Goal: Task Accomplishment & Management: Use online tool/utility

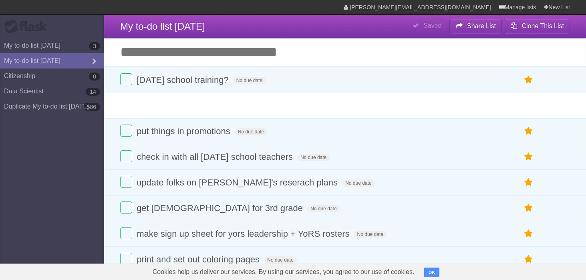
drag, startPoint x: 114, startPoint y: 138, endPoint x: 115, endPoint y: 82, distance: 56.5
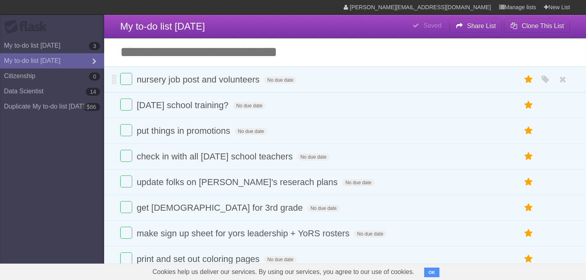
click at [115, 82] on span at bounding box center [114, 80] width 4 height 10
drag, startPoint x: 114, startPoint y: 106, endPoint x: 114, endPoint y: 81, distance: 25.6
click at [223, 81] on span "[DATE] school training?" at bounding box center [184, 80] width 94 height 10
click at [232, 82] on input "**********" at bounding box center [188, 80] width 102 height 10
type input "**********"
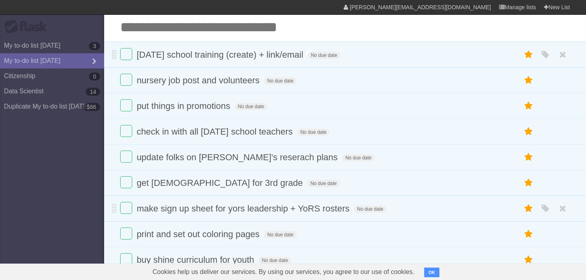
scroll to position [25, 0]
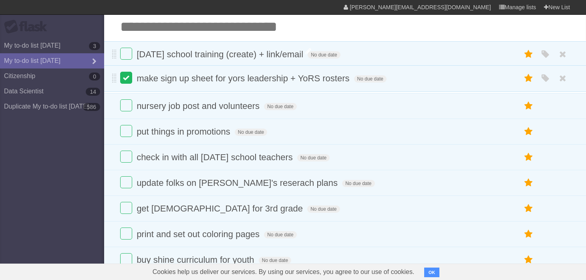
drag, startPoint x: 114, startPoint y: 214, endPoint x: 130, endPoint y: 81, distance: 133.2
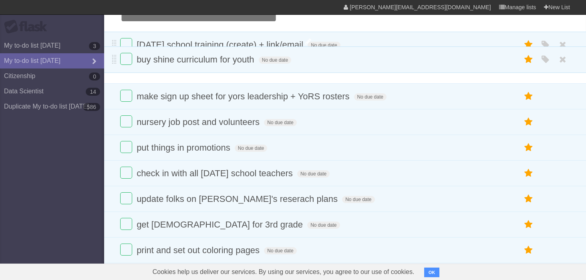
scroll to position [27, 0]
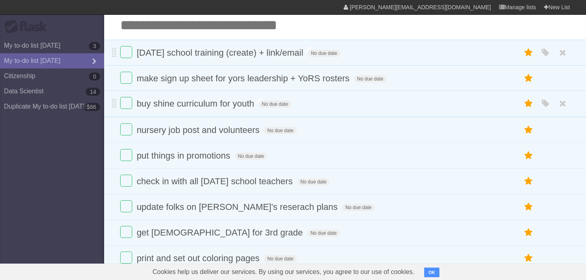
drag, startPoint x: 115, startPoint y: 149, endPoint x: 142, endPoint y: 105, distance: 51.8
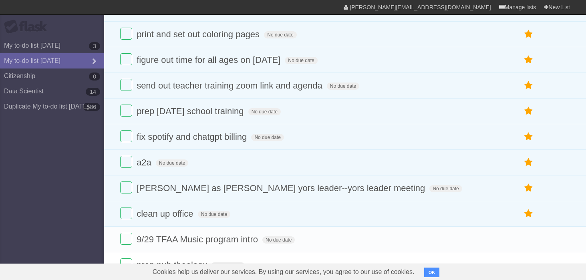
scroll to position [253, 0]
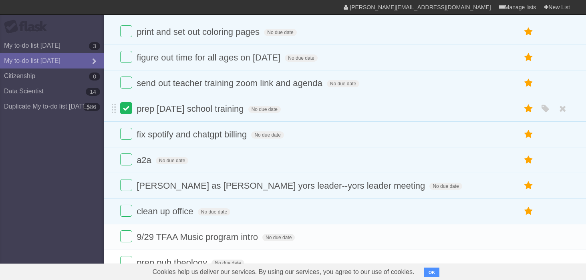
click at [124, 114] on label at bounding box center [126, 108] width 12 height 12
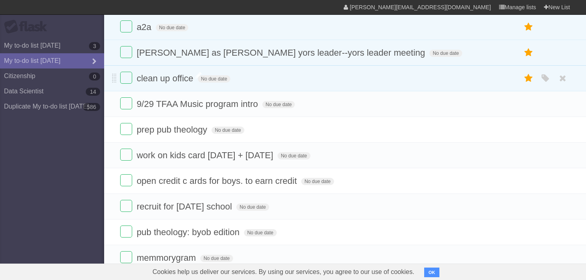
scroll to position [360, 0]
click at [130, 134] on label at bounding box center [126, 129] width 12 height 12
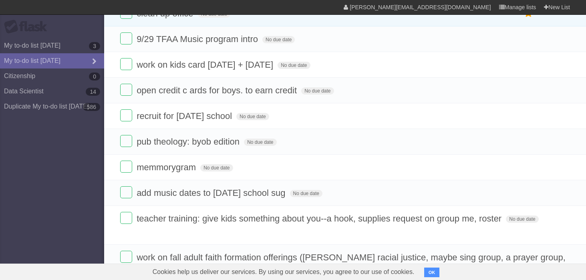
scroll to position [0, 0]
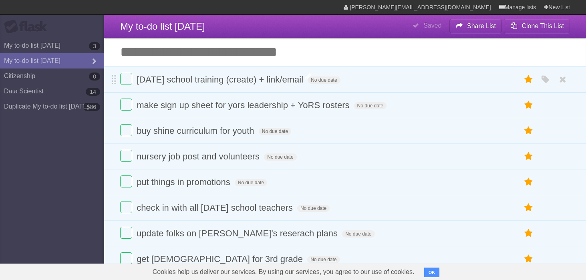
click at [170, 50] on input "Add another task" at bounding box center [345, 52] width 482 height 28
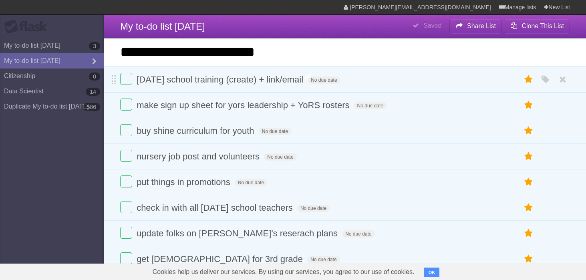
type input "**********"
click input "*********" at bounding box center [0, 0] width 0 height 0
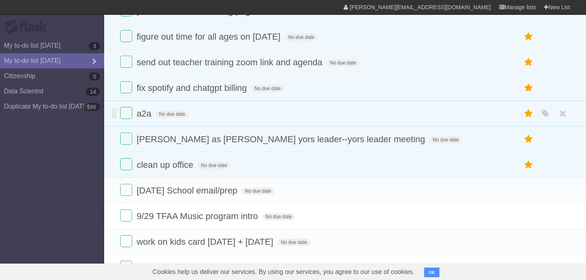
scroll to position [298, 0]
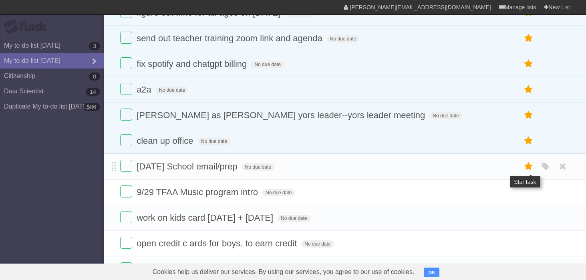
click at [527, 173] on icon at bounding box center [528, 166] width 11 height 13
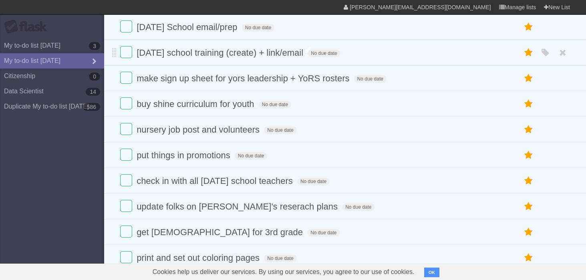
scroll to position [0, 0]
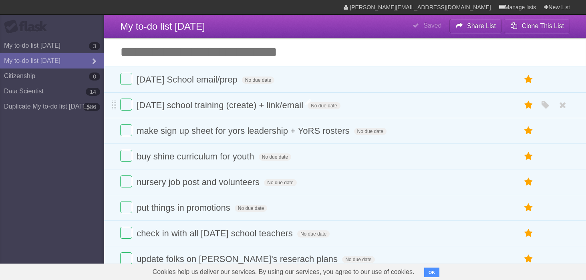
click at [181, 52] on input "Add another task" at bounding box center [345, 52] width 482 height 28
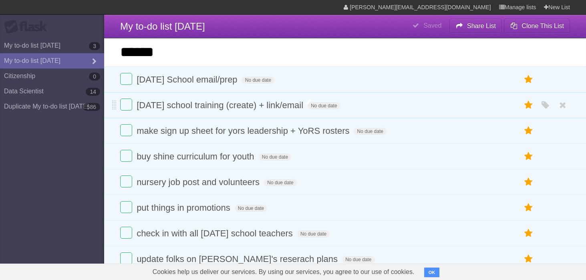
type input "******"
click input "*********" at bounding box center [0, 0] width 0 height 0
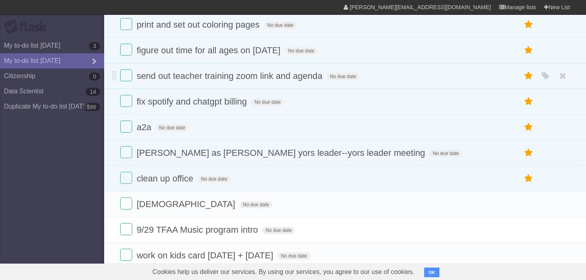
scroll to position [298, 0]
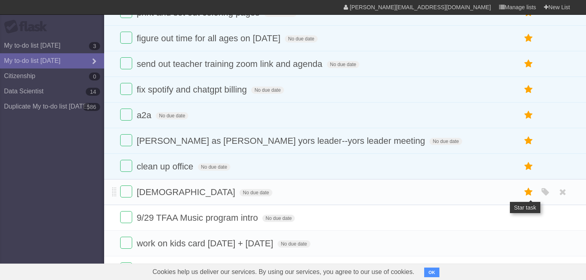
click at [532, 199] on icon at bounding box center [528, 191] width 11 height 13
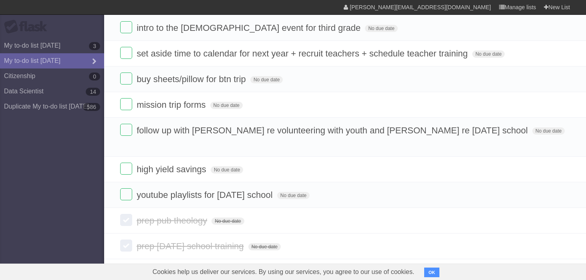
scroll to position [1186, 0]
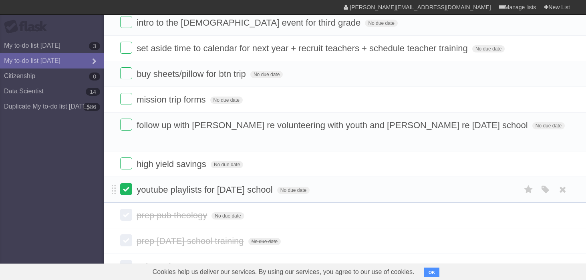
click at [123, 183] on label at bounding box center [126, 189] width 12 height 12
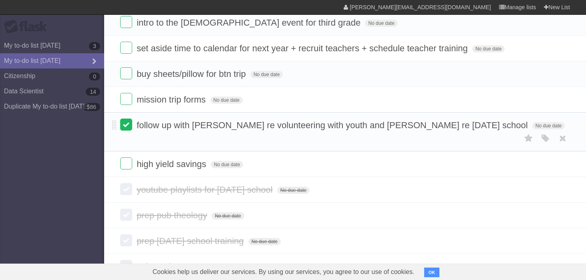
click at [129, 131] on label at bounding box center [126, 125] width 12 height 12
click at [124, 105] on label at bounding box center [126, 99] width 12 height 12
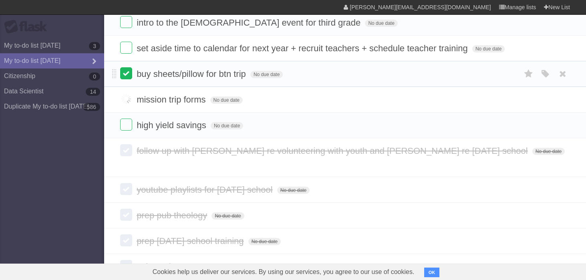
click at [123, 79] on label at bounding box center [126, 73] width 12 height 12
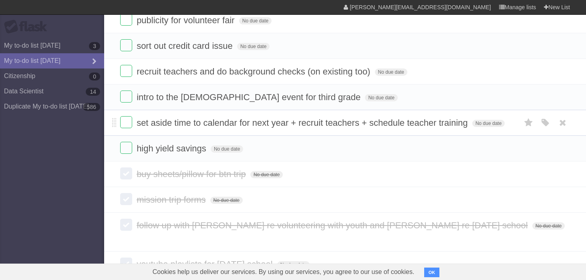
scroll to position [1107, 0]
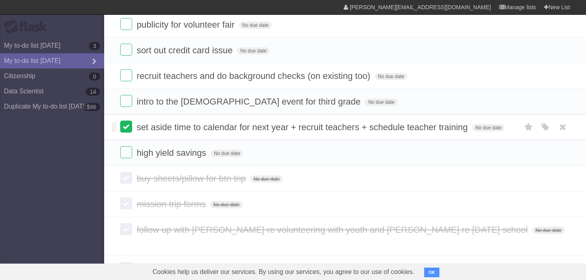
click at [127, 133] on label at bounding box center [126, 127] width 12 height 12
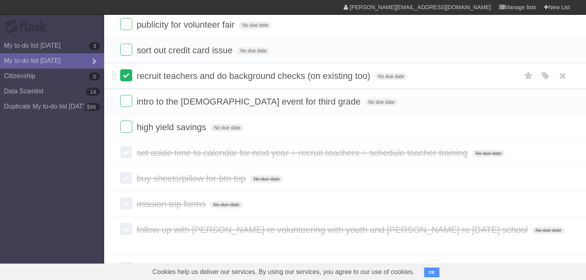
click at [121, 81] on label at bounding box center [126, 75] width 12 height 12
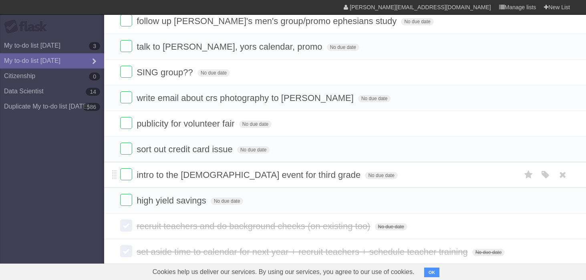
scroll to position [1014, 0]
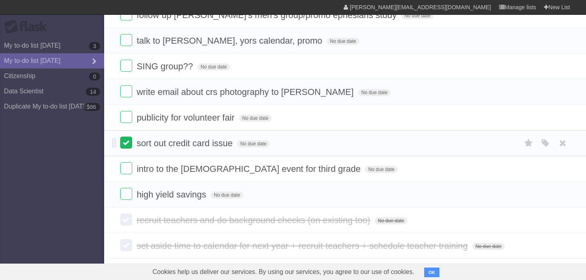
click at [128, 145] on label at bounding box center [126, 143] width 12 height 12
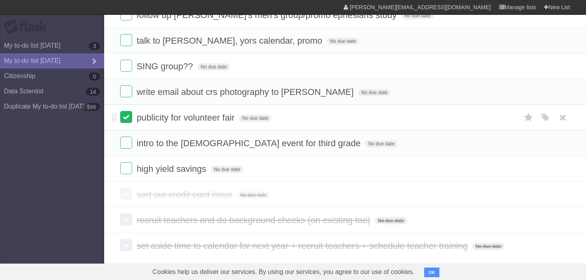
click at [127, 121] on label at bounding box center [126, 117] width 12 height 12
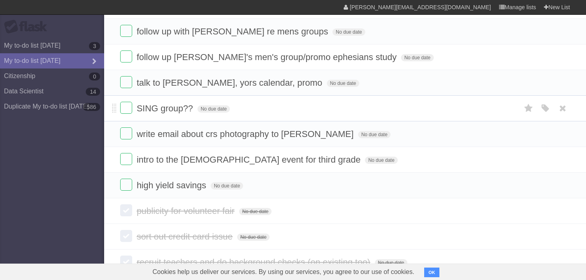
scroll to position [970, 0]
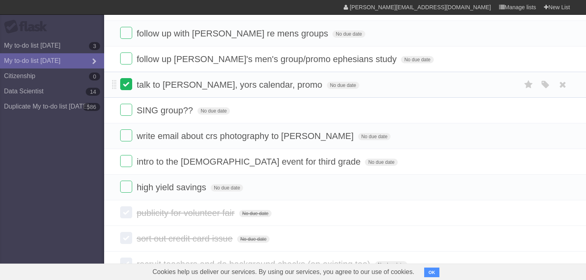
click at [124, 88] on label at bounding box center [126, 84] width 12 height 12
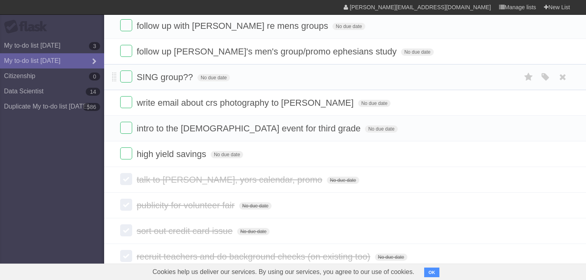
scroll to position [977, 0]
click at [120, 54] on li "follow up [PERSON_NAME]'s men's group/promo ephesians study No due date White R…" at bounding box center [345, 52] width 482 height 26
click at [126, 55] on label at bounding box center [126, 52] width 12 height 12
click at [125, 23] on label at bounding box center [126, 26] width 12 height 12
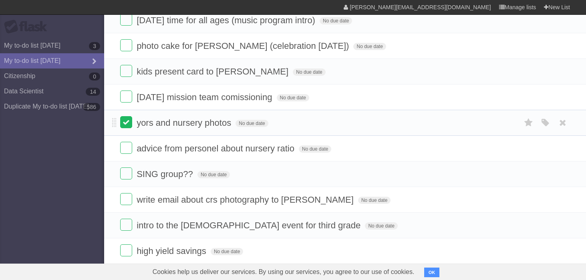
scroll to position [824, 0]
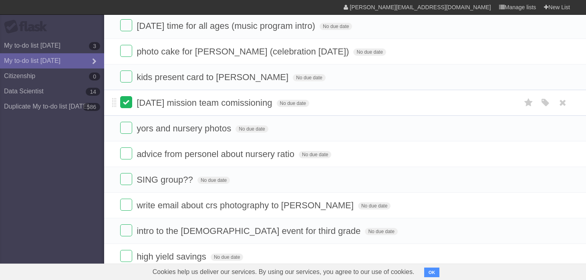
click at [123, 108] on label at bounding box center [126, 102] width 12 height 12
click at [128, 132] on label at bounding box center [126, 128] width 12 height 12
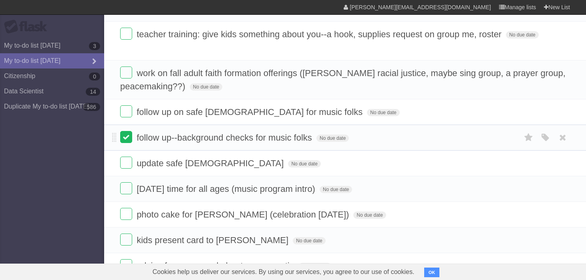
scroll to position [638, 0]
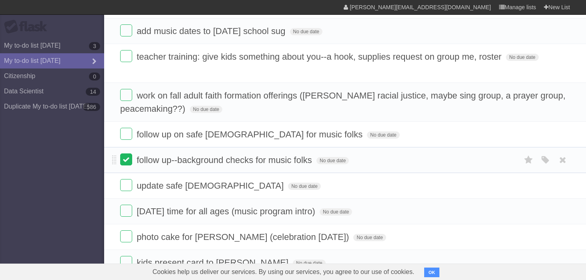
click at [121, 154] on label at bounding box center [126, 159] width 12 height 12
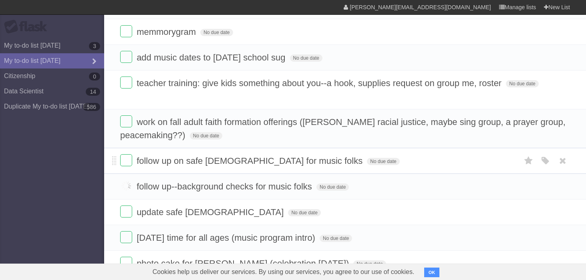
scroll to position [610, 0]
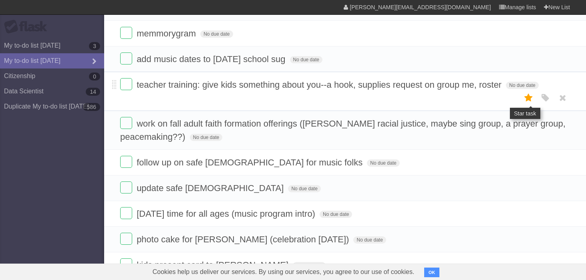
click at [530, 93] on icon at bounding box center [528, 97] width 11 height 13
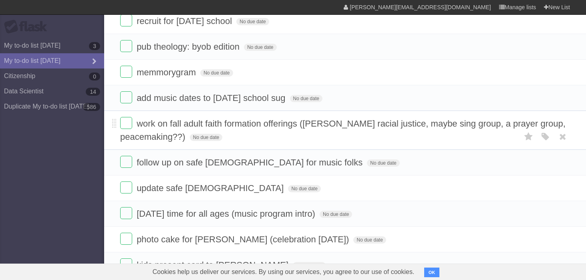
scroll to position [636, 0]
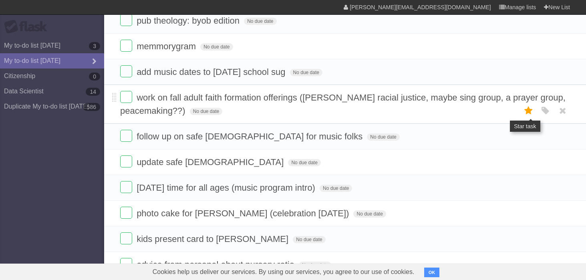
click at [530, 108] on icon at bounding box center [528, 110] width 11 height 13
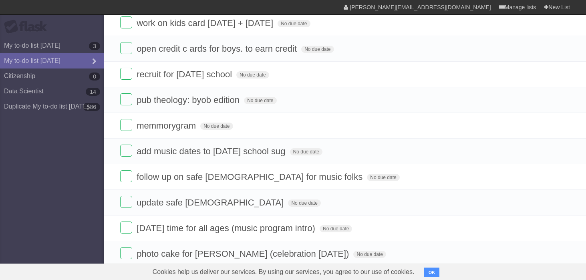
scroll to position [584, 0]
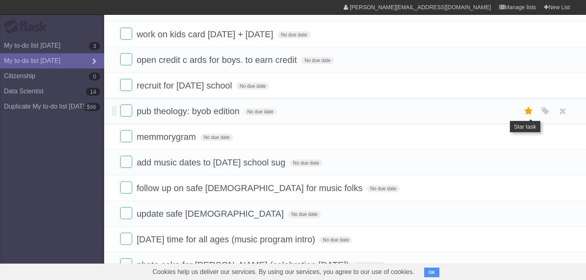
click at [528, 109] on icon at bounding box center [528, 111] width 11 height 13
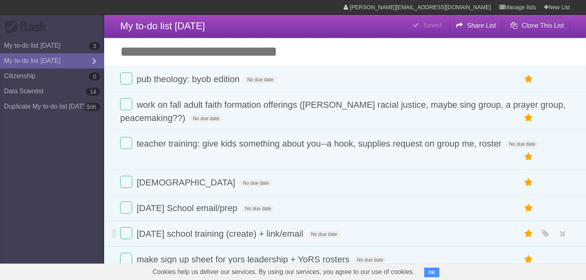
scroll to position [0, 0]
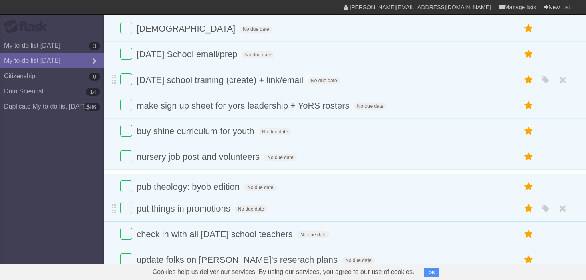
drag, startPoint x: 112, startPoint y: 81, endPoint x: 150, endPoint y: 189, distance: 114.1
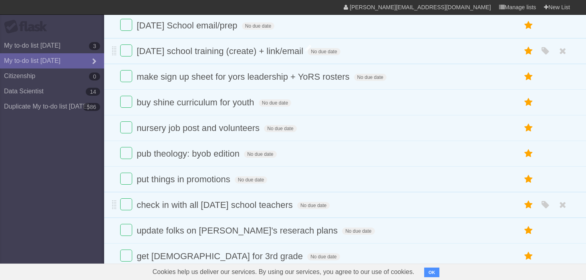
scroll to position [152, 0]
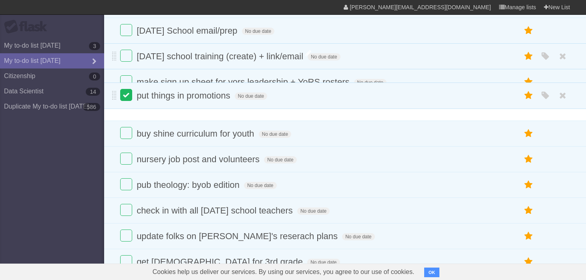
drag, startPoint x: 114, startPoint y: 177, endPoint x: 131, endPoint y: 97, distance: 81.9
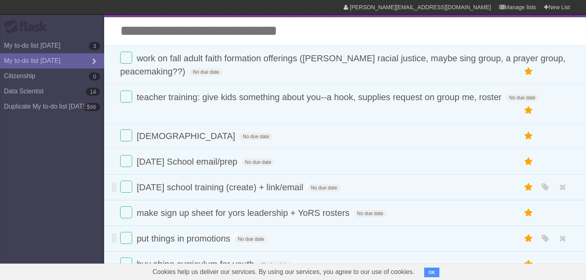
scroll to position [0, 0]
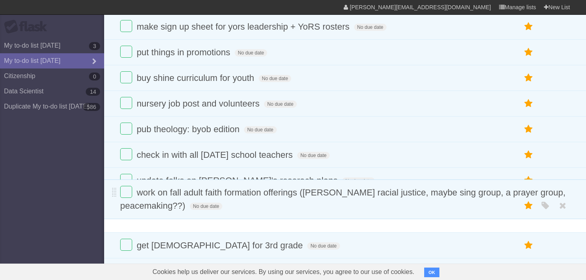
drag, startPoint x: 113, startPoint y: 80, endPoint x: 136, endPoint y: 193, distance: 115.2
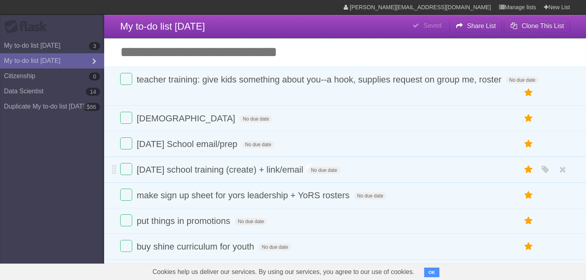
scroll to position [4, 0]
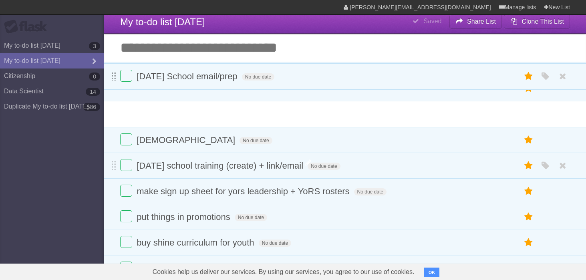
drag, startPoint x: 115, startPoint y: 130, endPoint x: 115, endPoint y: 79, distance: 50.5
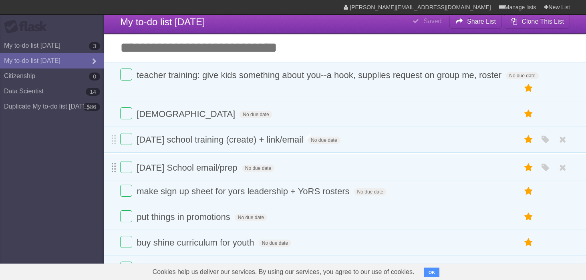
drag, startPoint x: 114, startPoint y: 99, endPoint x: 115, endPoint y: 164, distance: 64.9
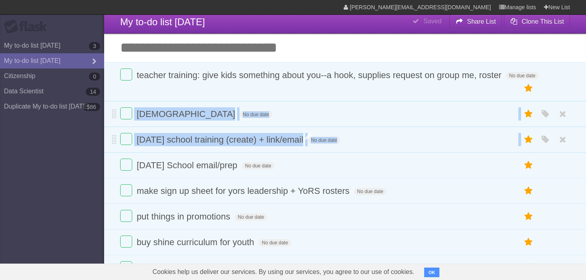
drag, startPoint x: 117, startPoint y: 155, endPoint x: 132, endPoint y: 101, distance: 56.7
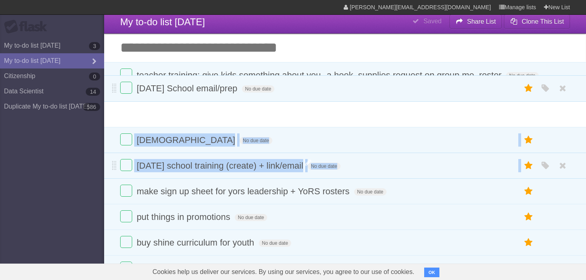
drag, startPoint x: 113, startPoint y: 156, endPoint x: 118, endPoint y: 99, distance: 57.5
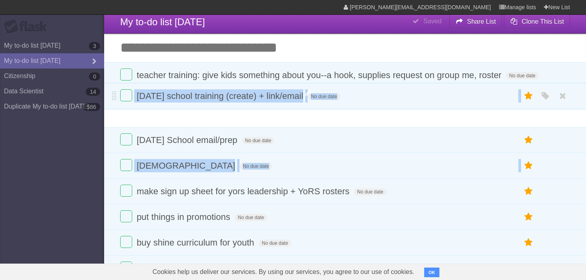
drag, startPoint x: 112, startPoint y: 154, endPoint x: 119, endPoint y: 98, distance: 56.9
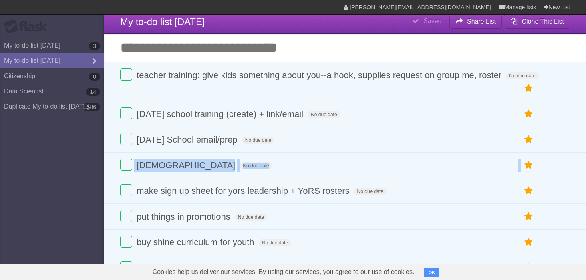
scroll to position [0, 0]
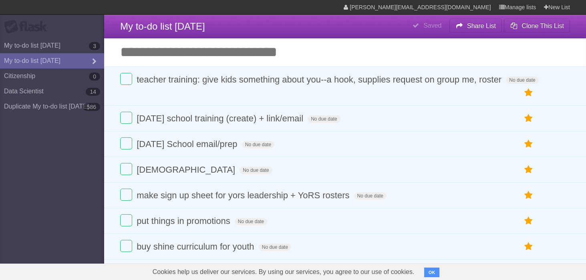
click at [209, 54] on input "Add another task" at bounding box center [345, 52] width 482 height 28
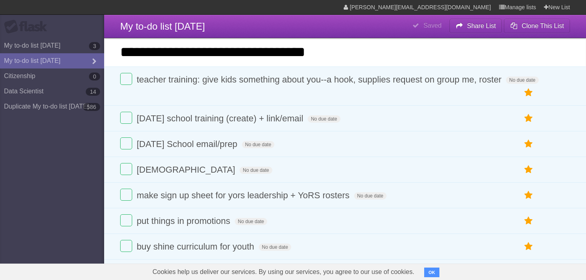
type input "**********"
click input "*********" at bounding box center [0, 0] width 0 height 0
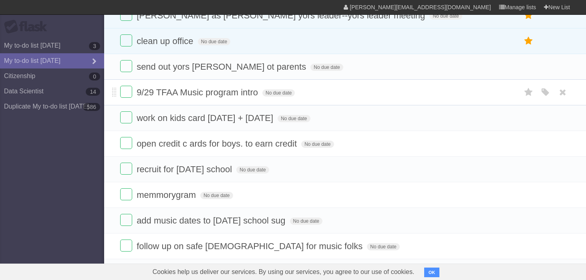
scroll to position [520, 0]
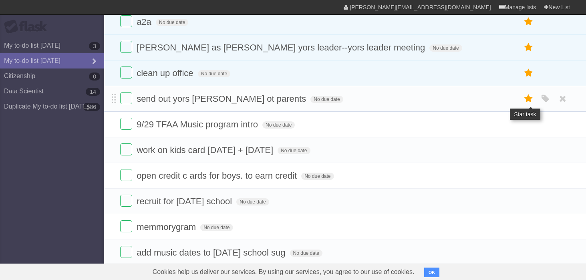
click at [526, 97] on icon at bounding box center [528, 98] width 11 height 13
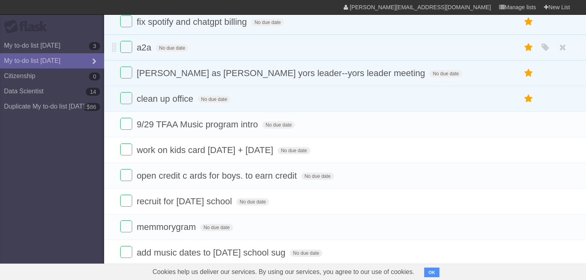
scroll to position [546, 0]
